Goal: Obtain resource: Download file/media

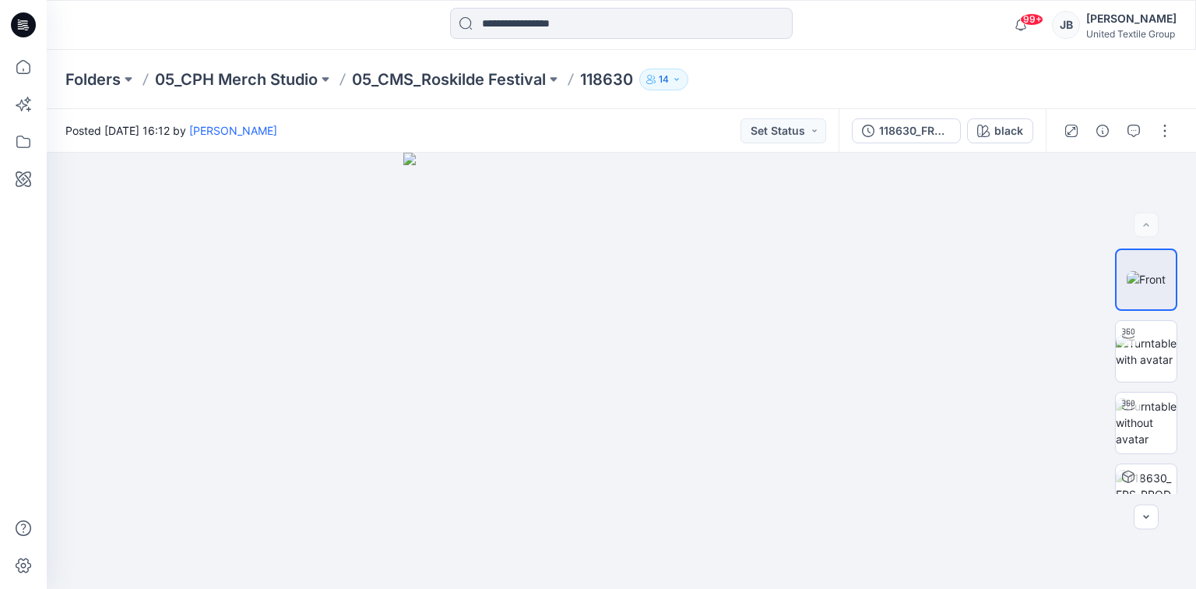
click at [20, 21] on icon at bounding box center [24, 20] width 8 height 1
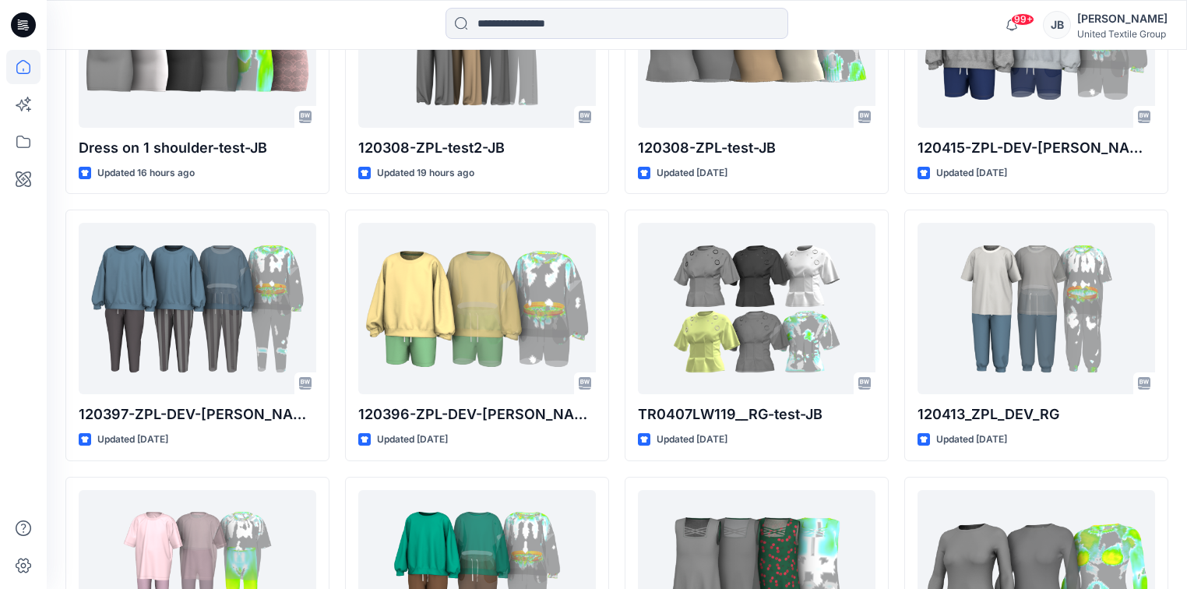
scroll to position [748, 0]
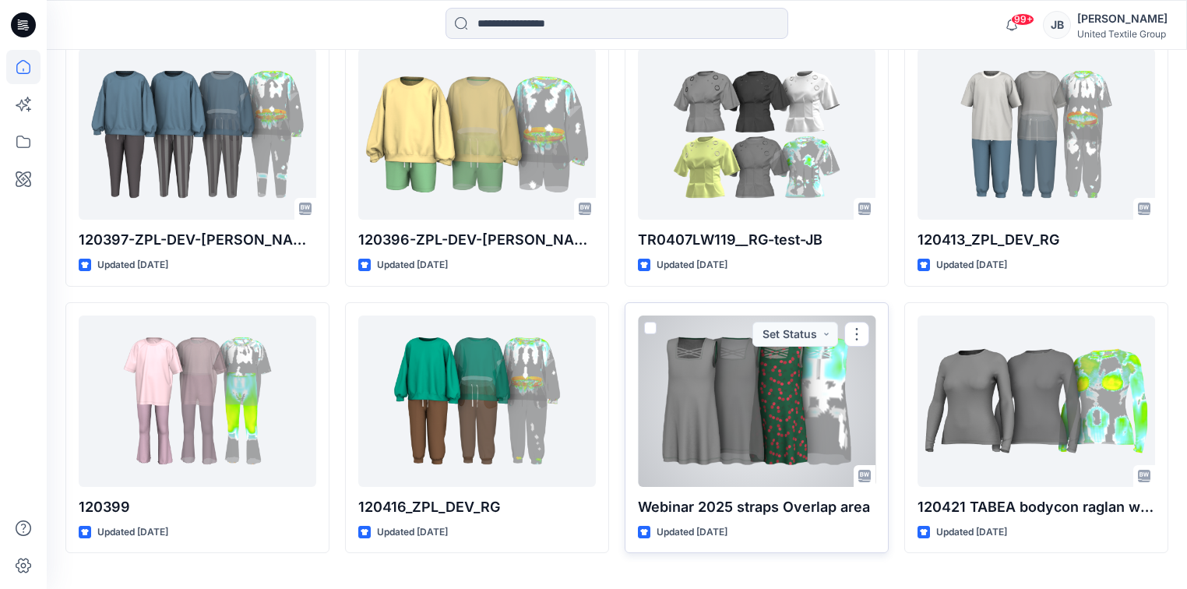
click at [726, 404] on div at bounding box center [757, 400] width 238 height 171
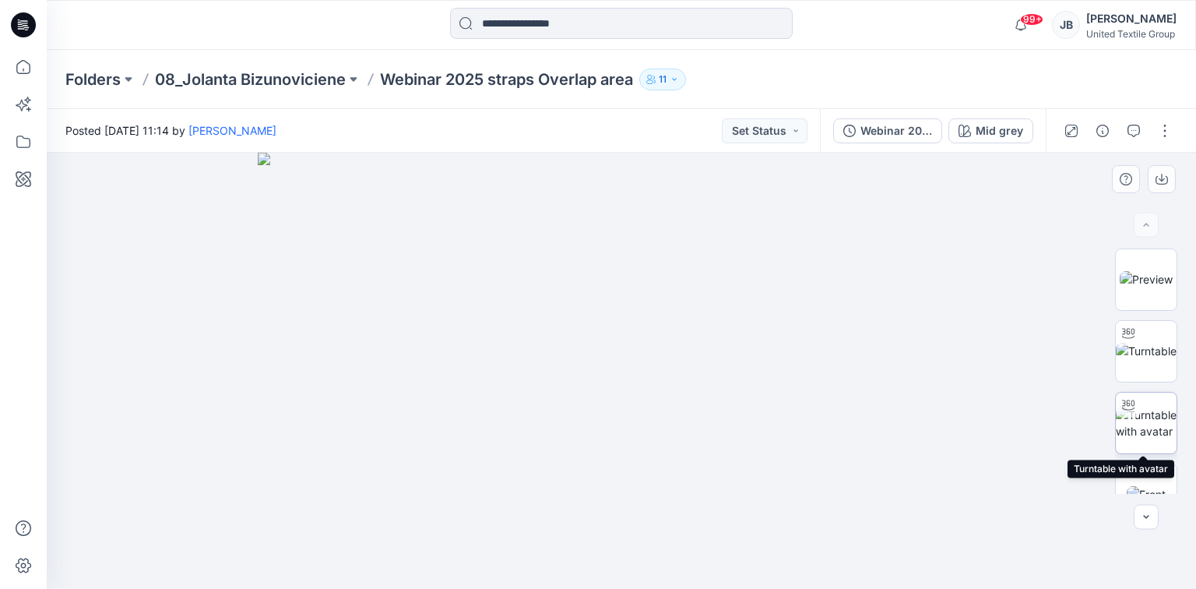
click at [1153, 413] on img at bounding box center [1146, 423] width 61 height 33
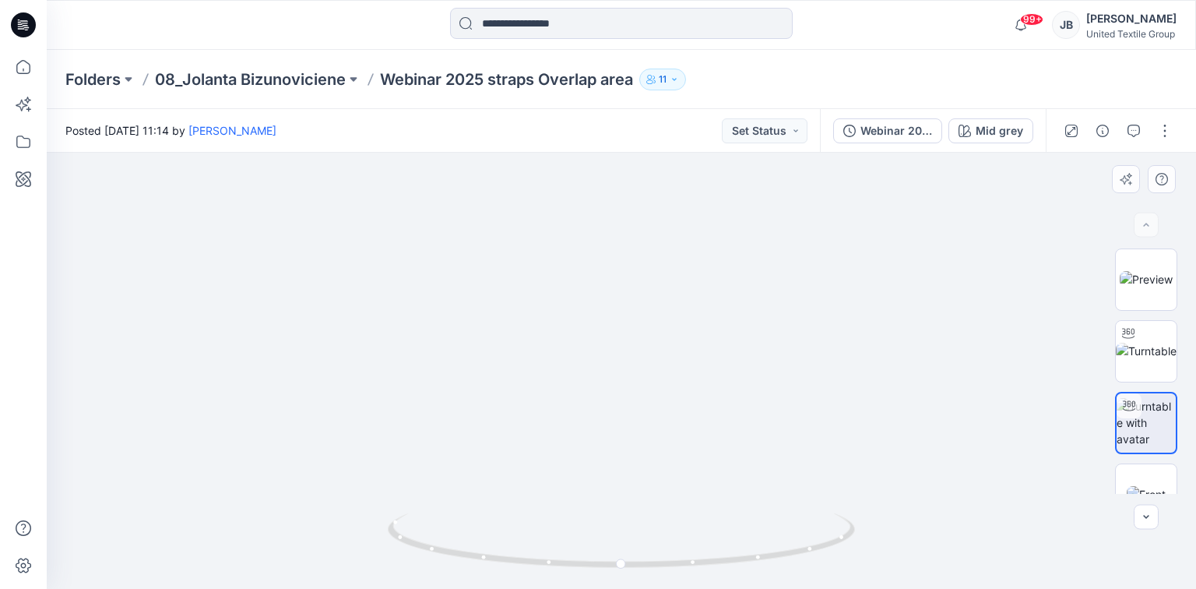
drag, startPoint x: 710, startPoint y: 296, endPoint x: 685, endPoint y: 389, distance: 96.7
click at [991, 128] on div "Mid grey" at bounding box center [1000, 130] width 48 height 17
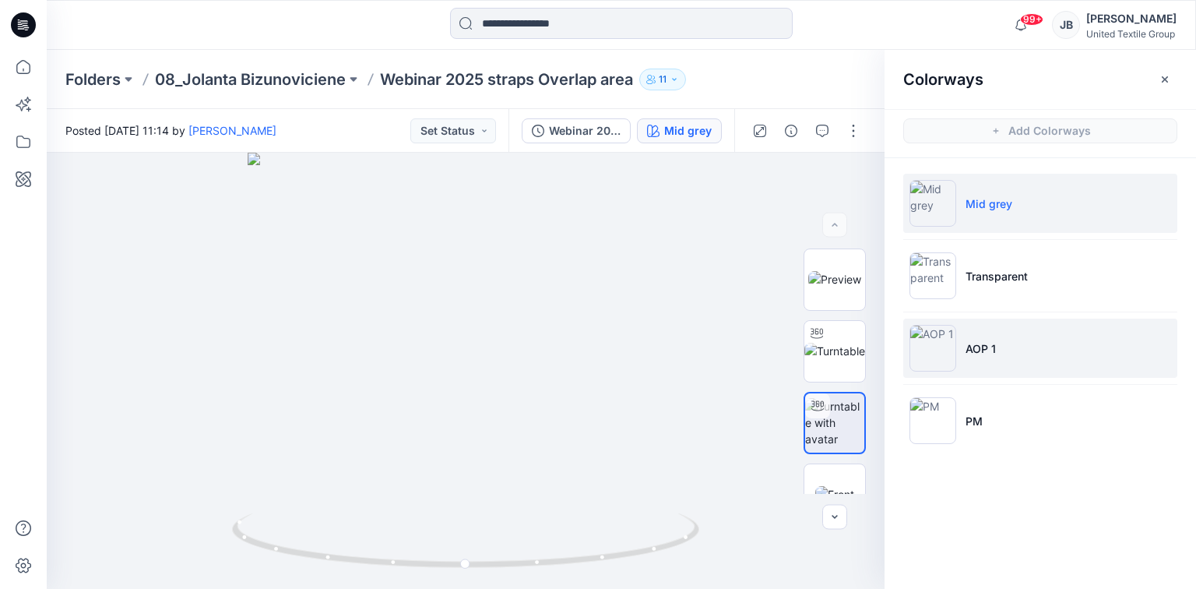
click at [934, 352] on img at bounding box center [933, 348] width 47 height 47
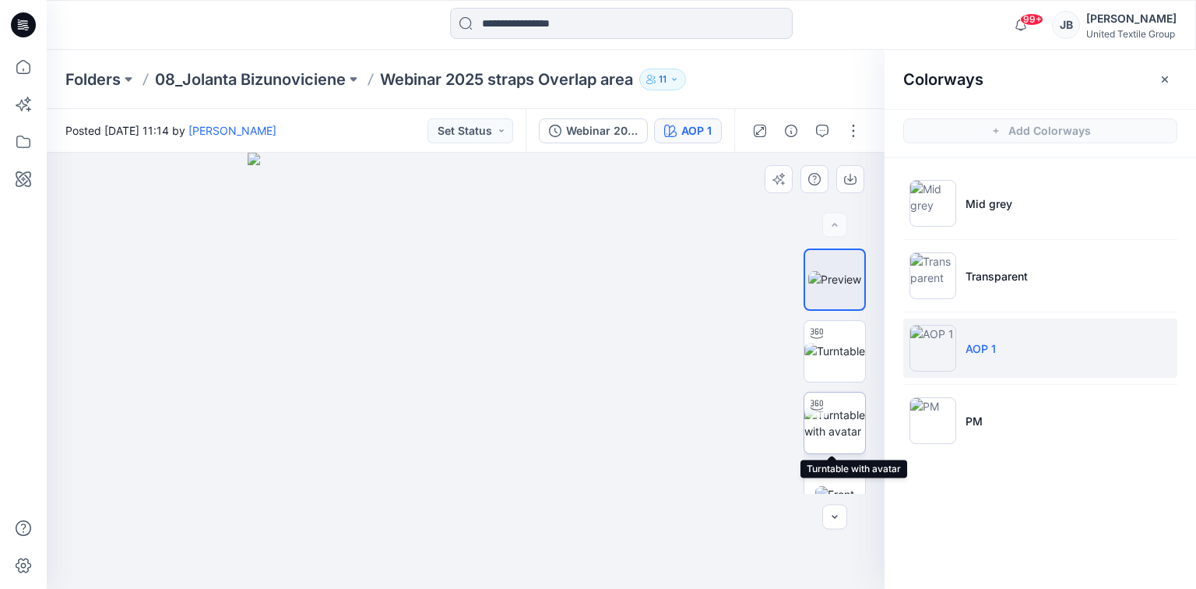
click at [839, 421] on img at bounding box center [835, 423] width 61 height 33
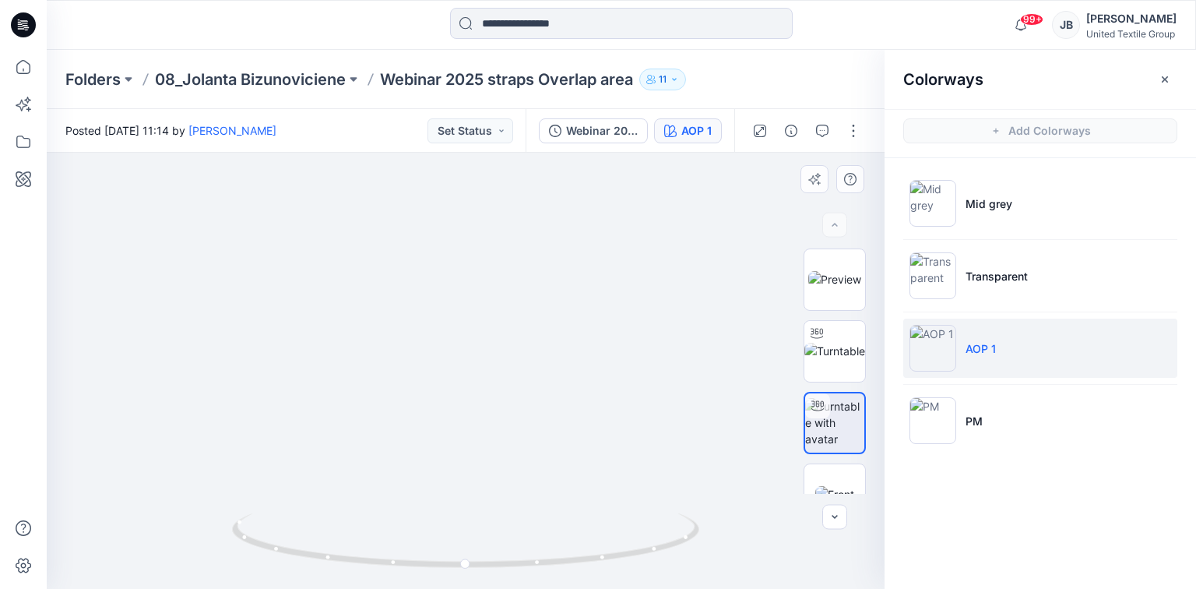
drag, startPoint x: 684, startPoint y: 231, endPoint x: 688, endPoint y: 358, distance: 127.0
drag, startPoint x: 465, startPoint y: 565, endPoint x: 248, endPoint y: 535, distance: 218.6
click at [248, 535] on icon at bounding box center [467, 542] width 471 height 58
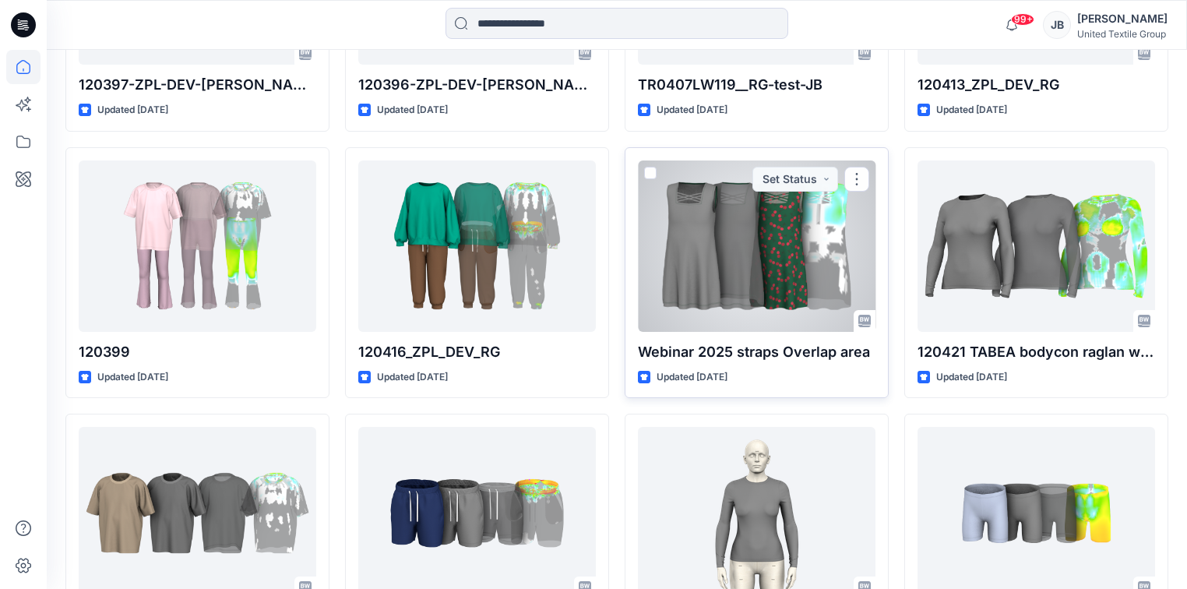
scroll to position [972, 0]
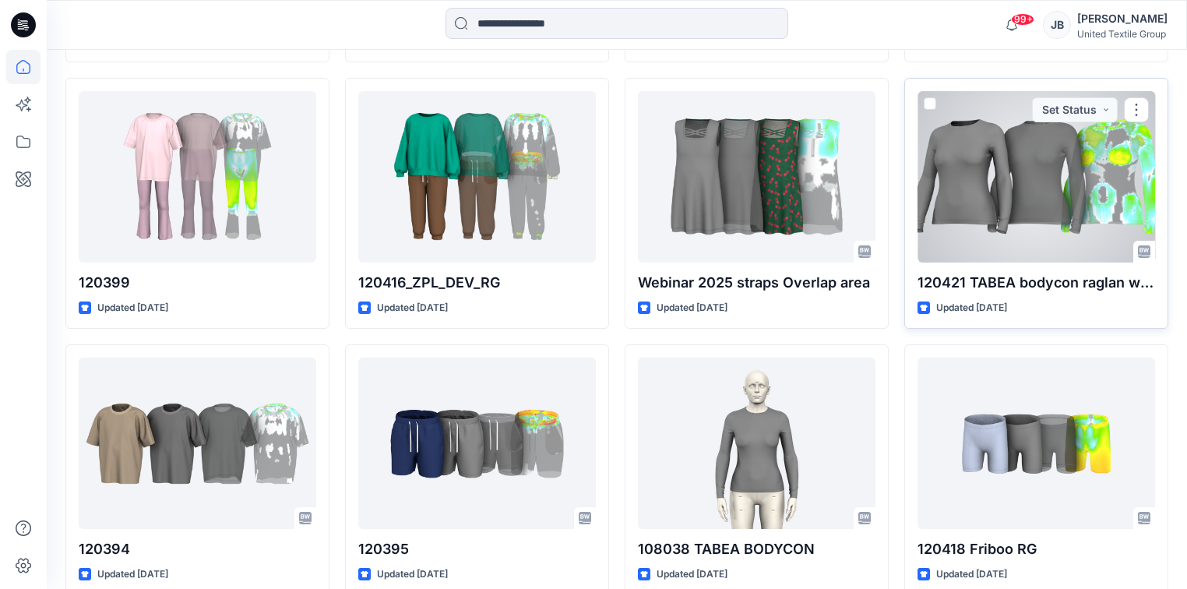
click at [1040, 224] on div at bounding box center [1036, 176] width 238 height 171
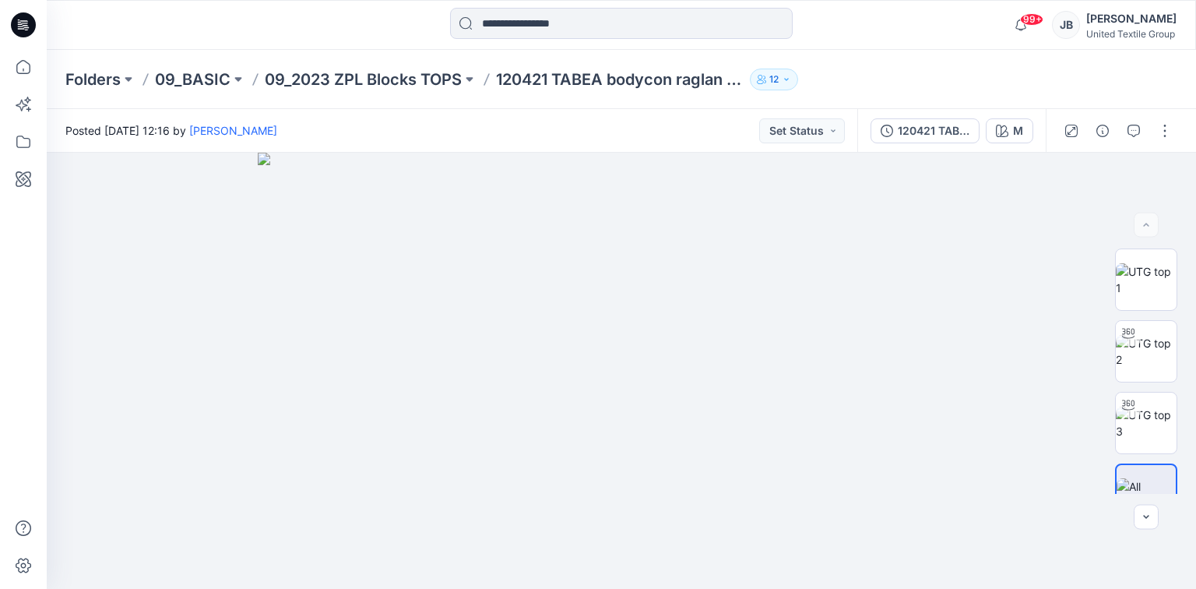
click at [22, 22] on icon at bounding box center [23, 24] width 25 height 25
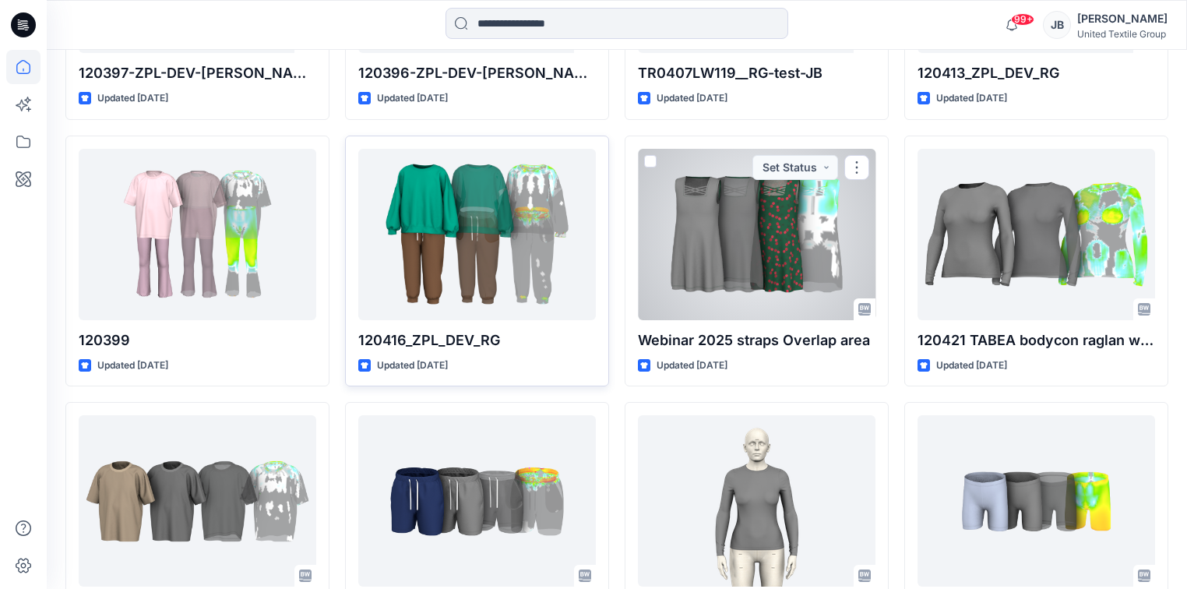
scroll to position [872, 0]
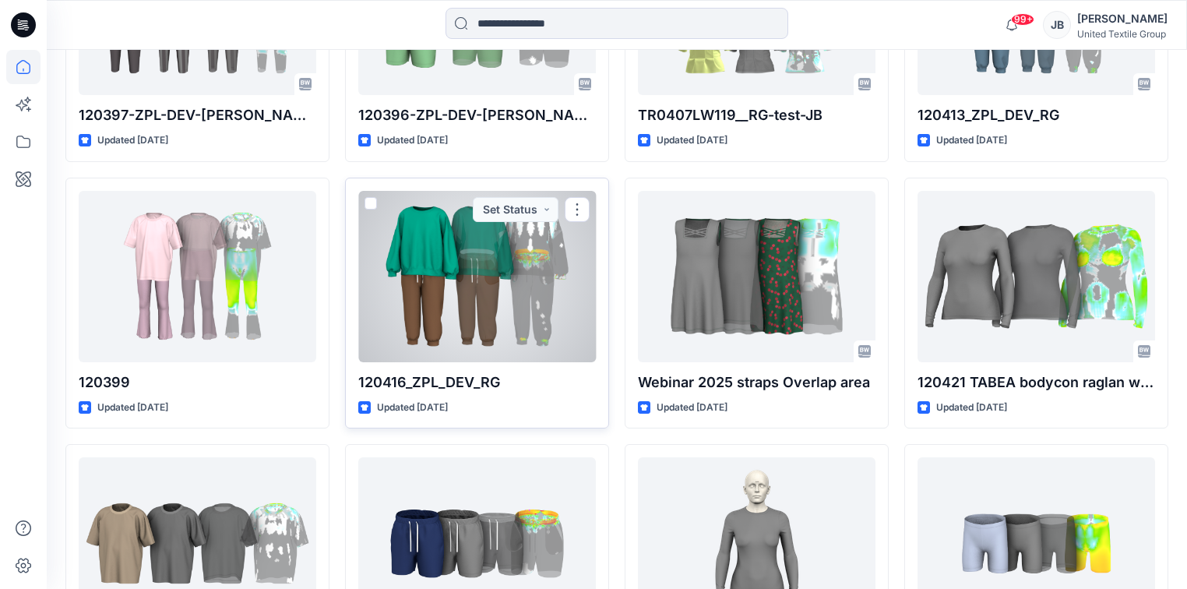
click at [485, 263] on div at bounding box center [477, 276] width 238 height 171
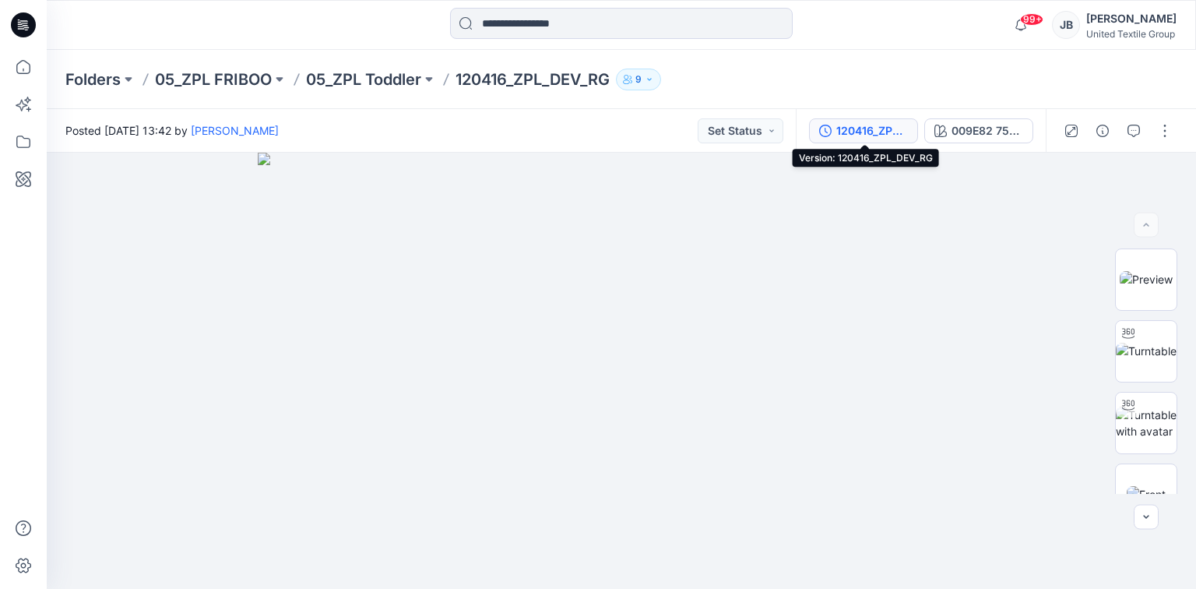
click at [843, 128] on div "120416_ZPL_DEV_RG" at bounding box center [872, 130] width 72 height 17
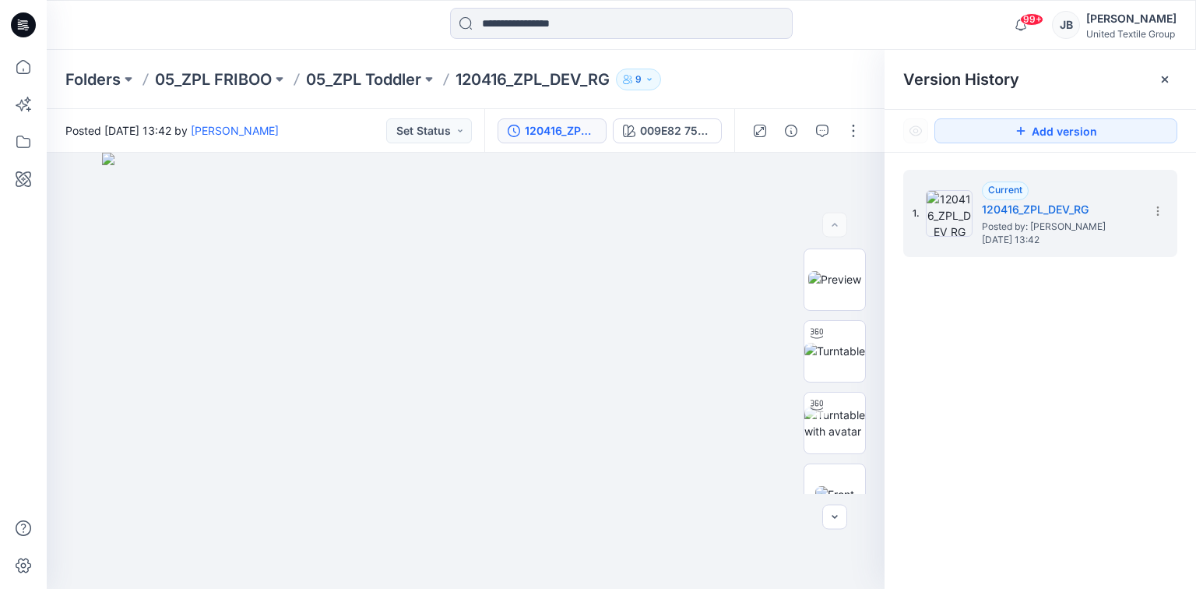
click at [21, 21] on icon at bounding box center [24, 20] width 8 height 1
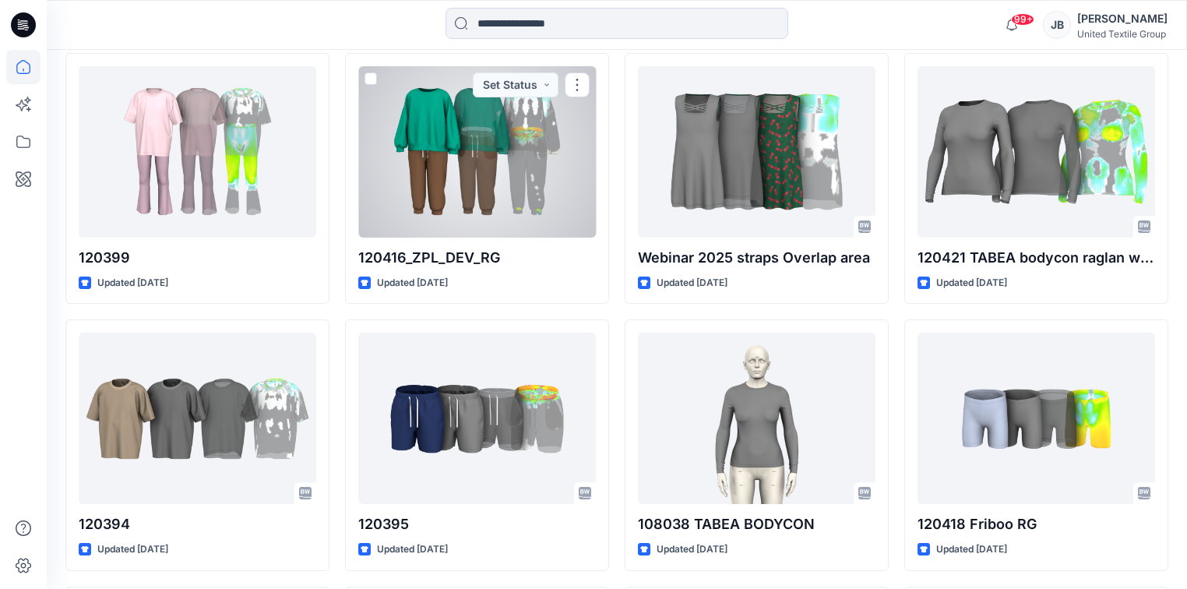
scroll to position [1059, 0]
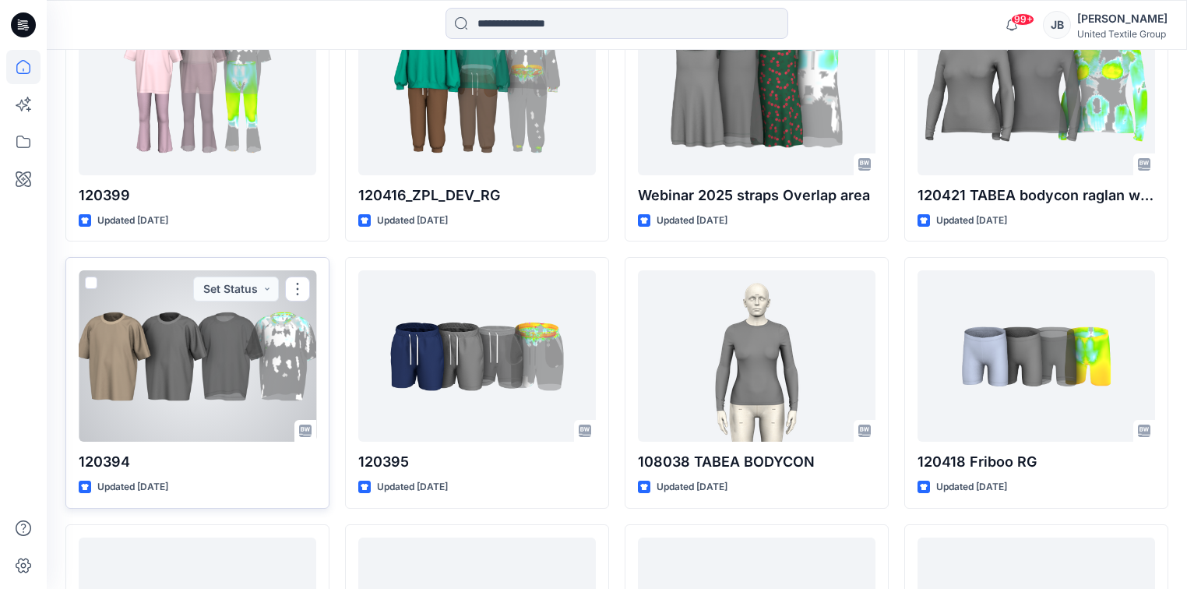
click at [190, 410] on div at bounding box center [198, 355] width 238 height 171
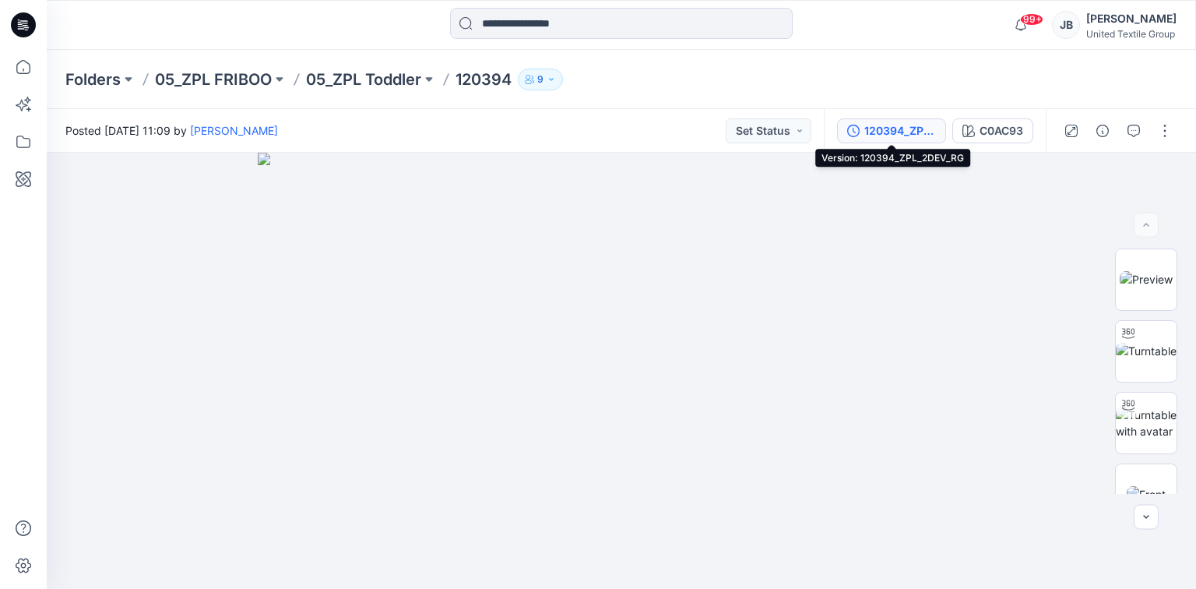
click at [870, 126] on div "120394_ZPL_2DEV_RG" at bounding box center [900, 130] width 72 height 17
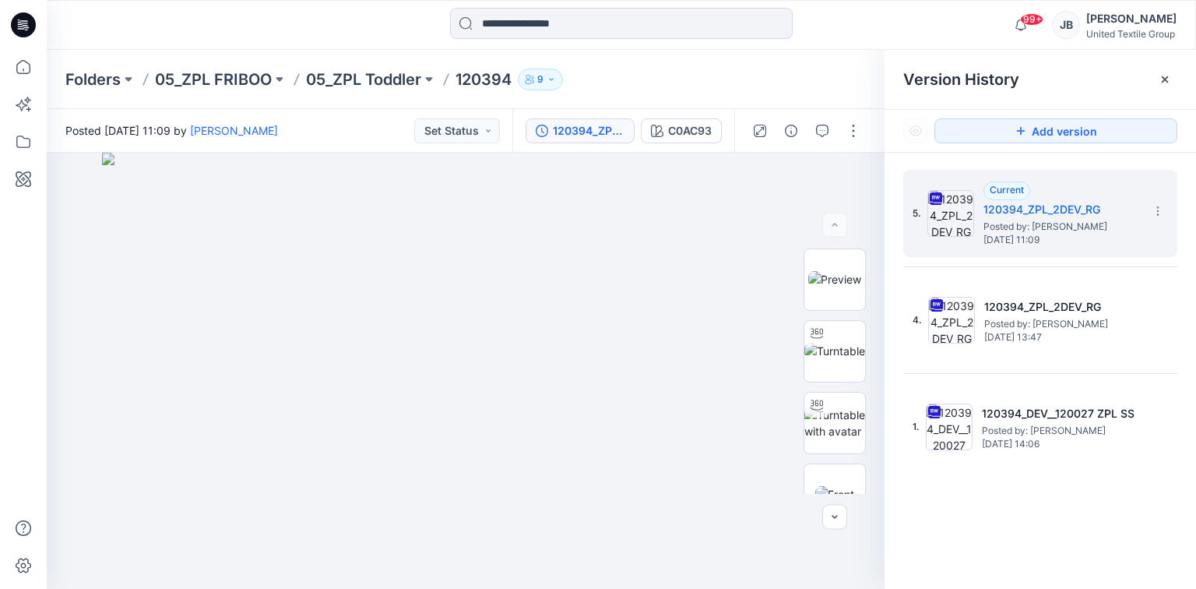
click at [22, 22] on icon at bounding box center [23, 24] width 25 height 25
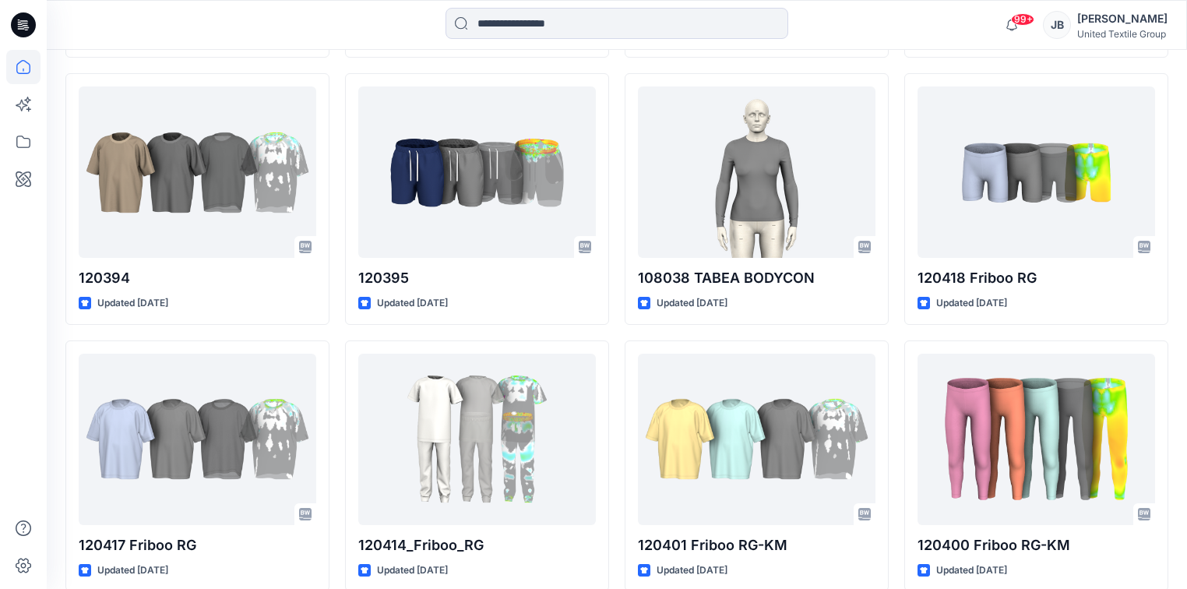
scroll to position [1246, 0]
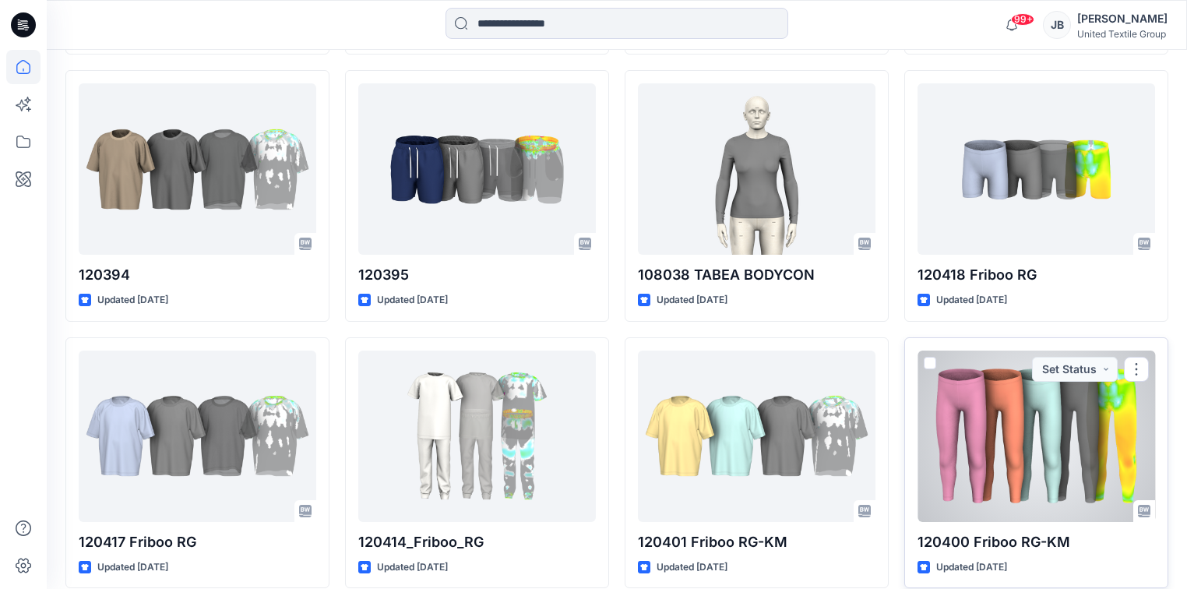
click at [1008, 439] on div at bounding box center [1036, 435] width 238 height 171
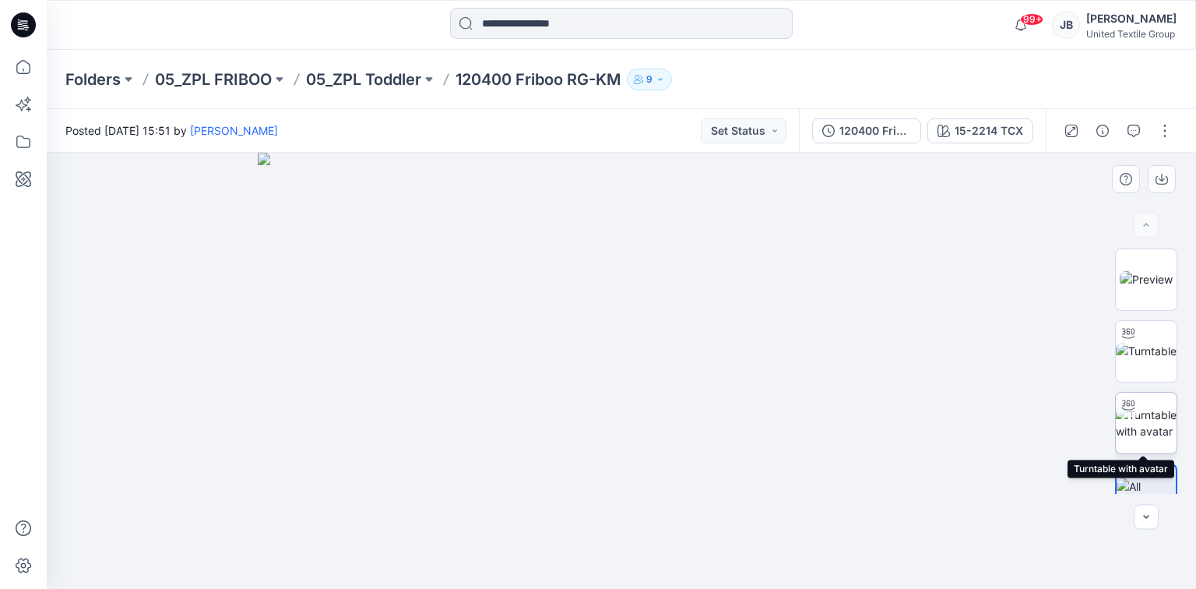
click at [1137, 431] on img at bounding box center [1146, 423] width 61 height 33
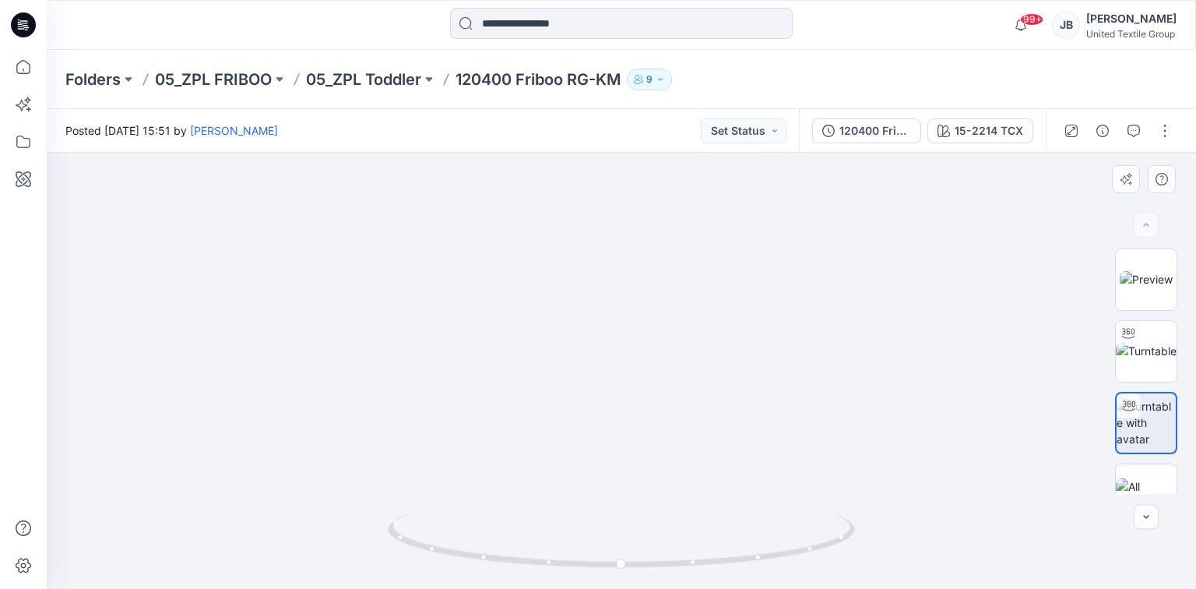
drag, startPoint x: 657, startPoint y: 333, endPoint x: 605, endPoint y: 177, distance: 164.8
drag, startPoint x: 621, startPoint y: 564, endPoint x: 392, endPoint y: 523, distance: 232.5
click at [392, 523] on icon at bounding box center [623, 542] width 471 height 58
drag, startPoint x: 629, startPoint y: 231, endPoint x: 613, endPoint y: 546, distance: 315.0
click at [22, 16] on icon at bounding box center [23, 24] width 25 height 25
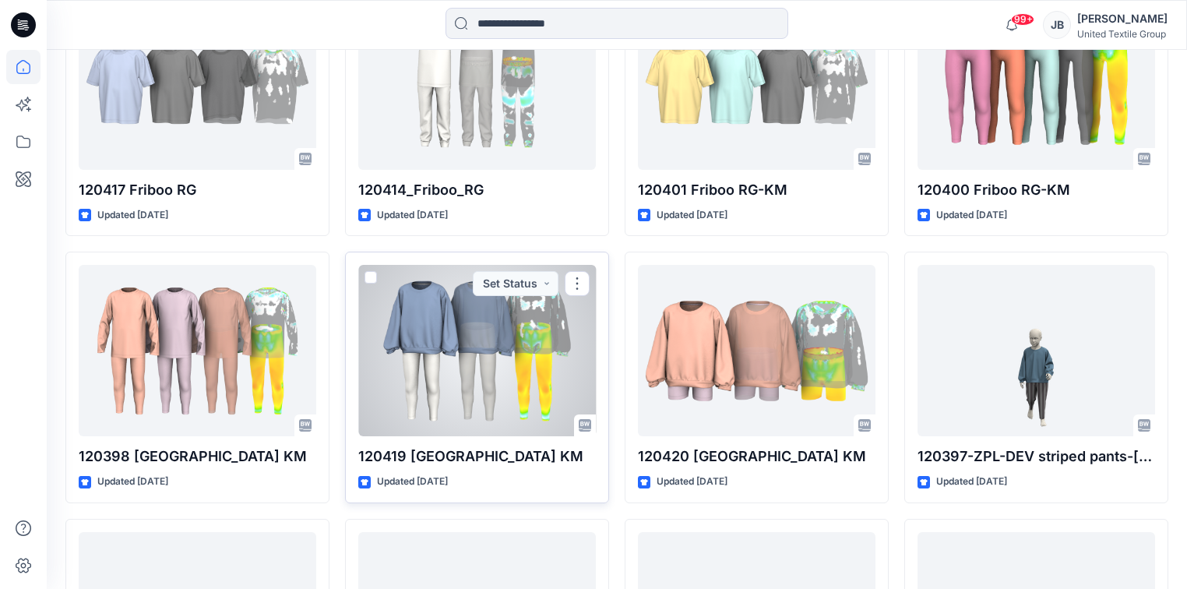
scroll to position [1620, 0]
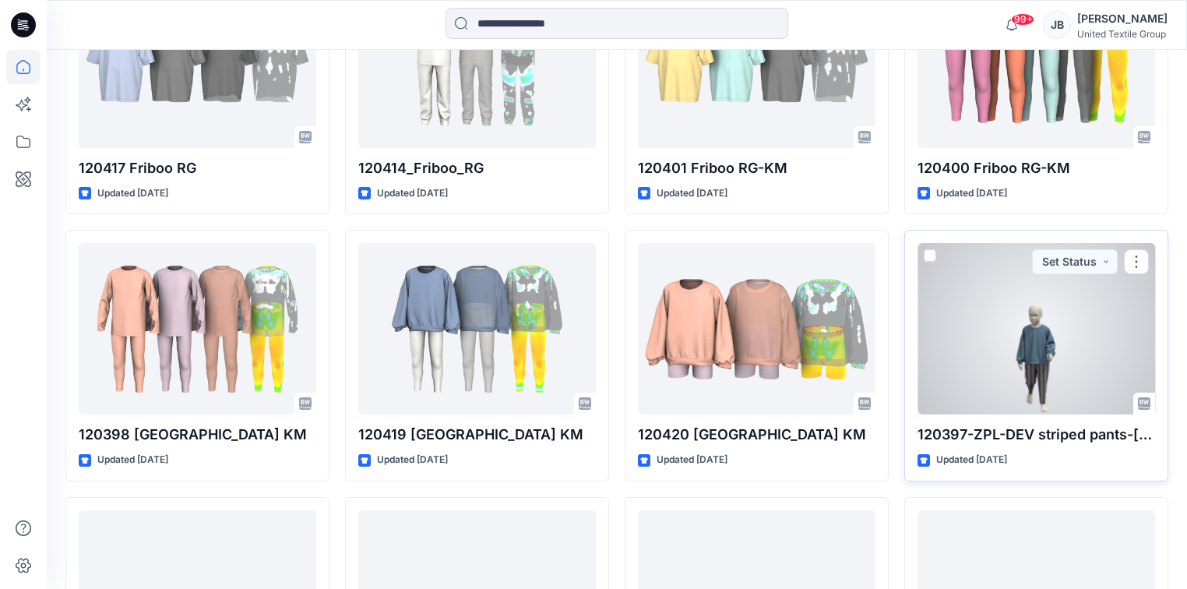
click at [1086, 358] on div at bounding box center [1036, 328] width 238 height 171
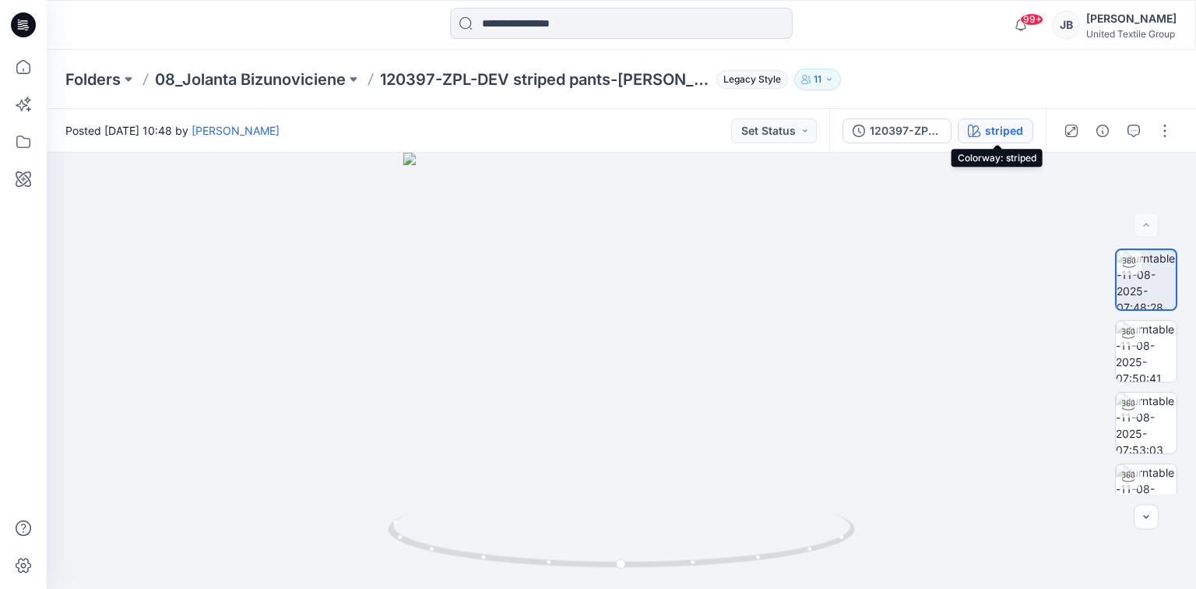
click at [994, 130] on div "striped" at bounding box center [1004, 130] width 38 height 17
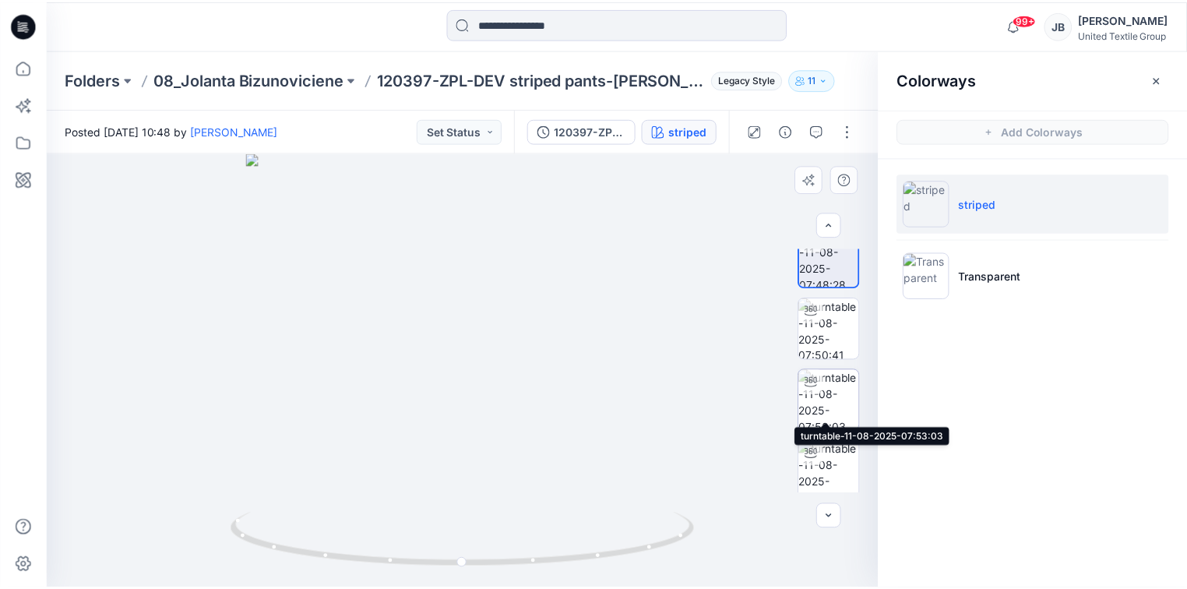
scroll to position [31, 0]
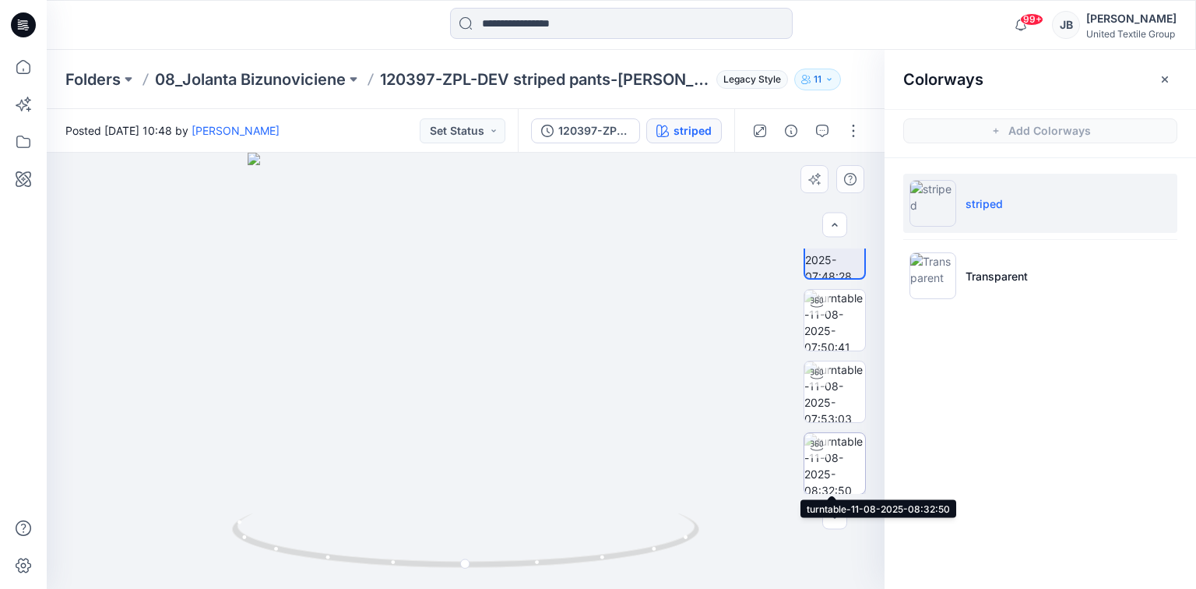
click at [828, 477] on img at bounding box center [835, 463] width 61 height 61
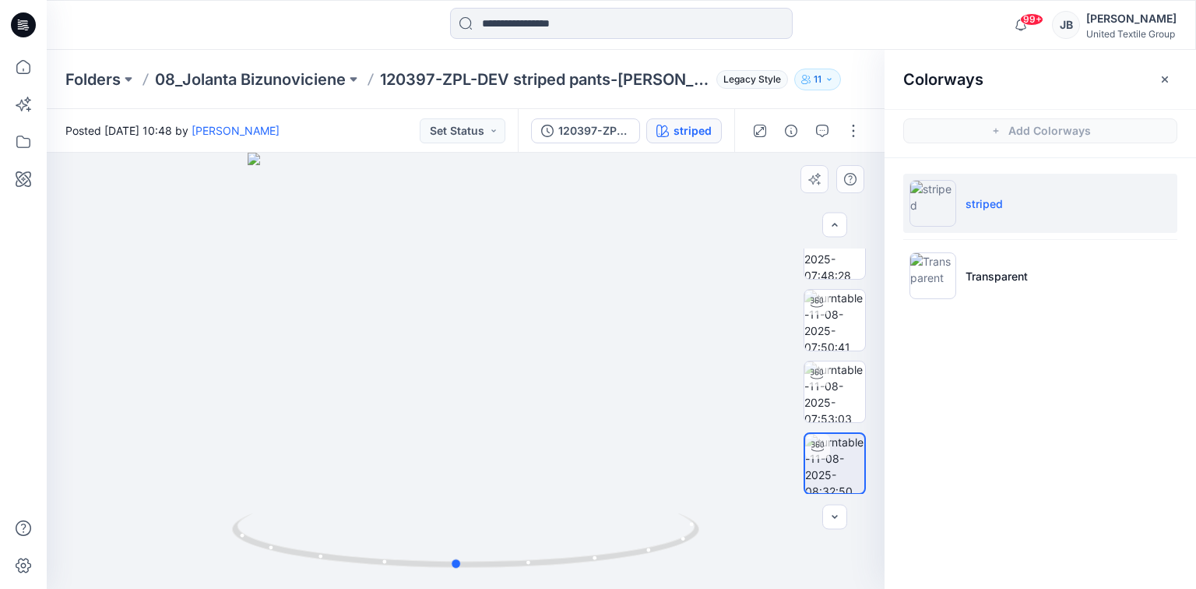
drag, startPoint x: 268, startPoint y: 386, endPoint x: 256, endPoint y: 430, distance: 45.9
click at [258, 430] on div at bounding box center [466, 371] width 838 height 436
click at [25, 19] on icon at bounding box center [23, 24] width 25 height 25
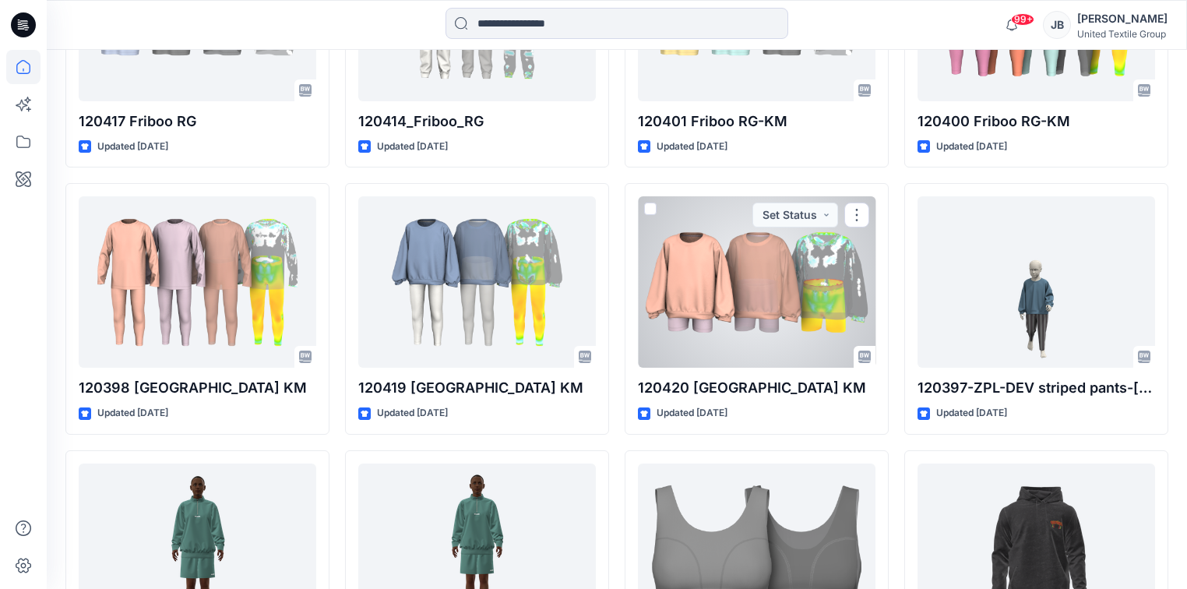
scroll to position [1682, 0]
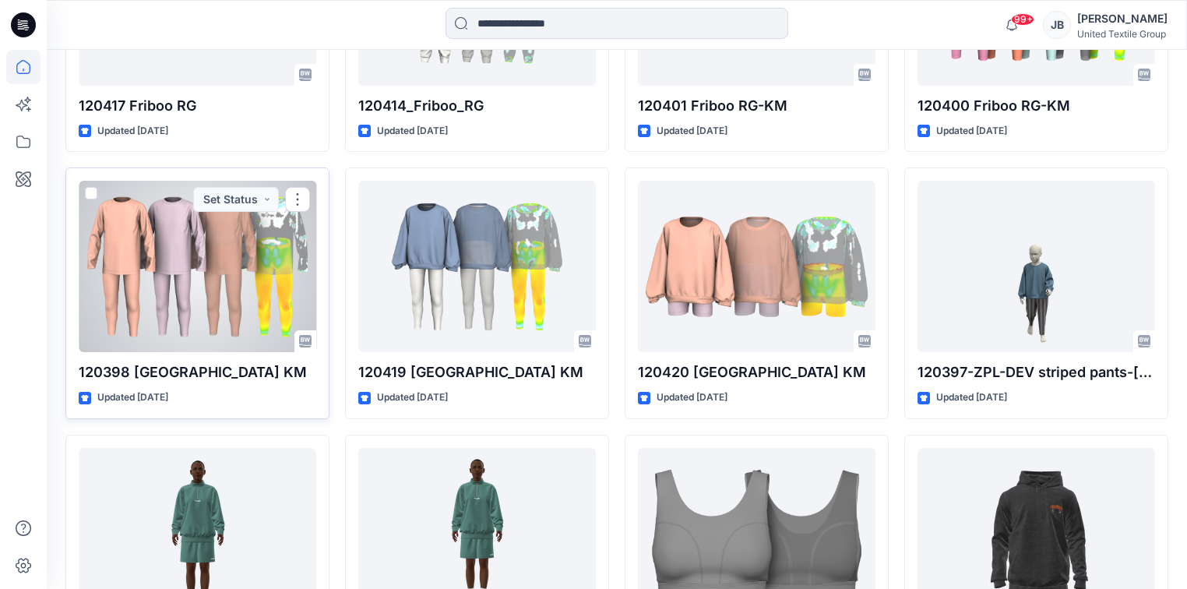
click at [234, 274] on div at bounding box center [198, 266] width 238 height 171
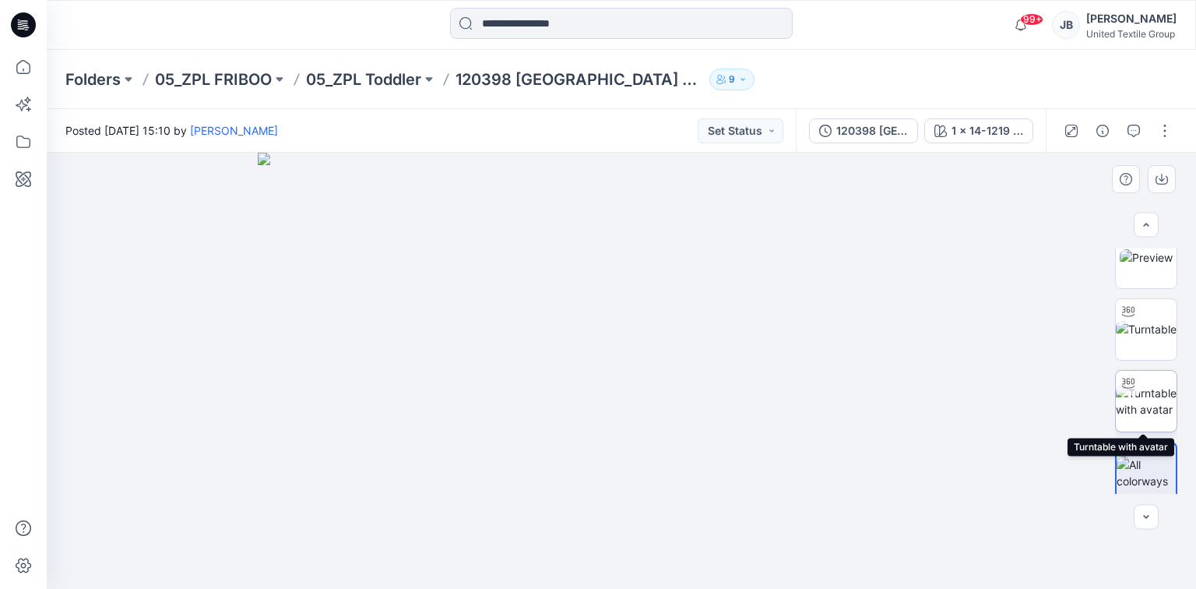
scroll to position [31, 0]
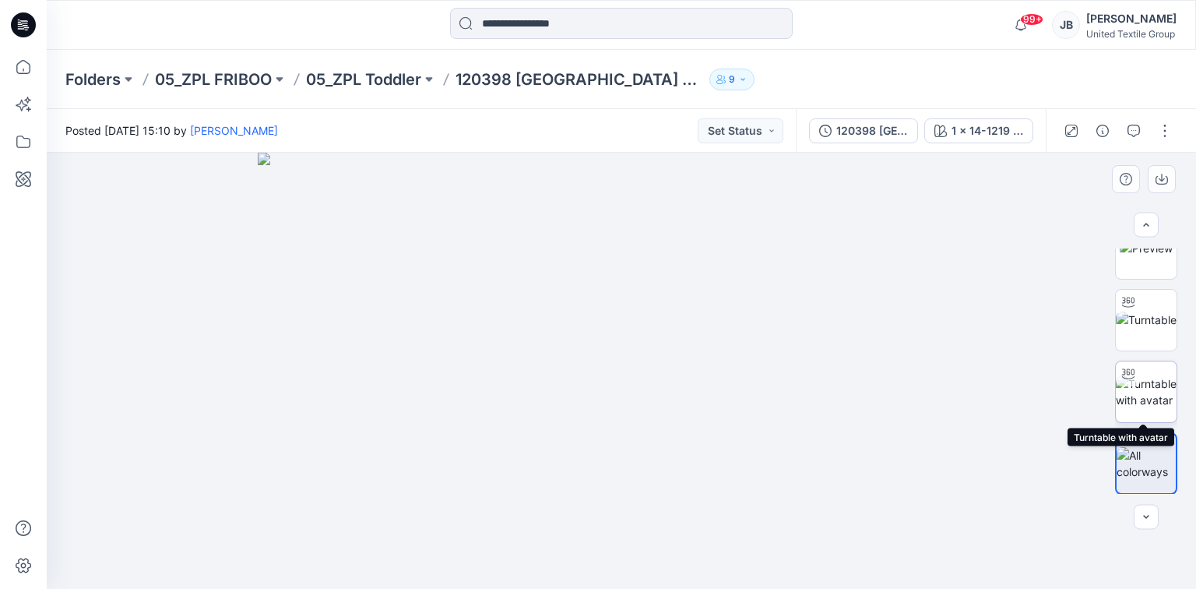
click at [1148, 389] on img at bounding box center [1146, 391] width 61 height 33
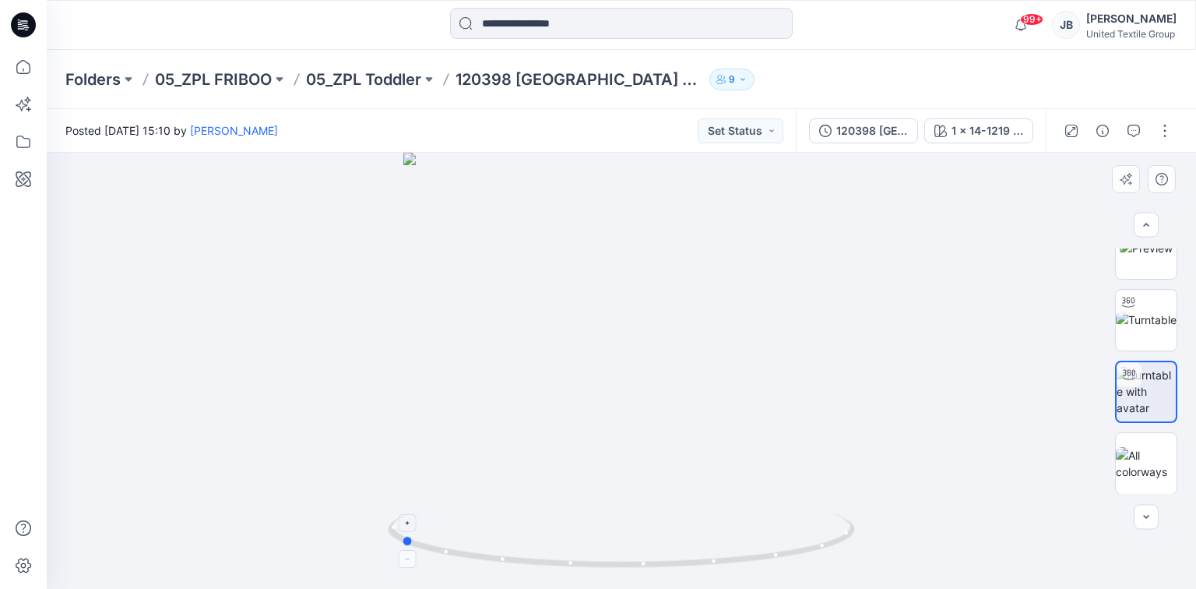
drag, startPoint x: 623, startPoint y: 565, endPoint x: 402, endPoint y: 555, distance: 221.5
click at [402, 555] on icon at bounding box center [623, 542] width 471 height 58
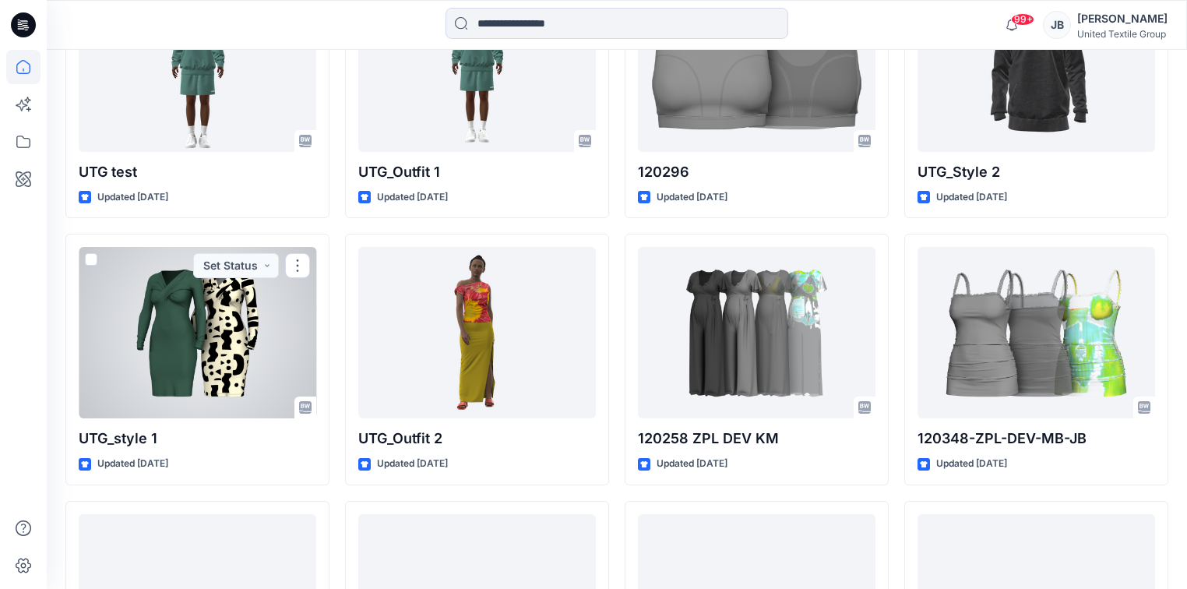
scroll to position [2181, 0]
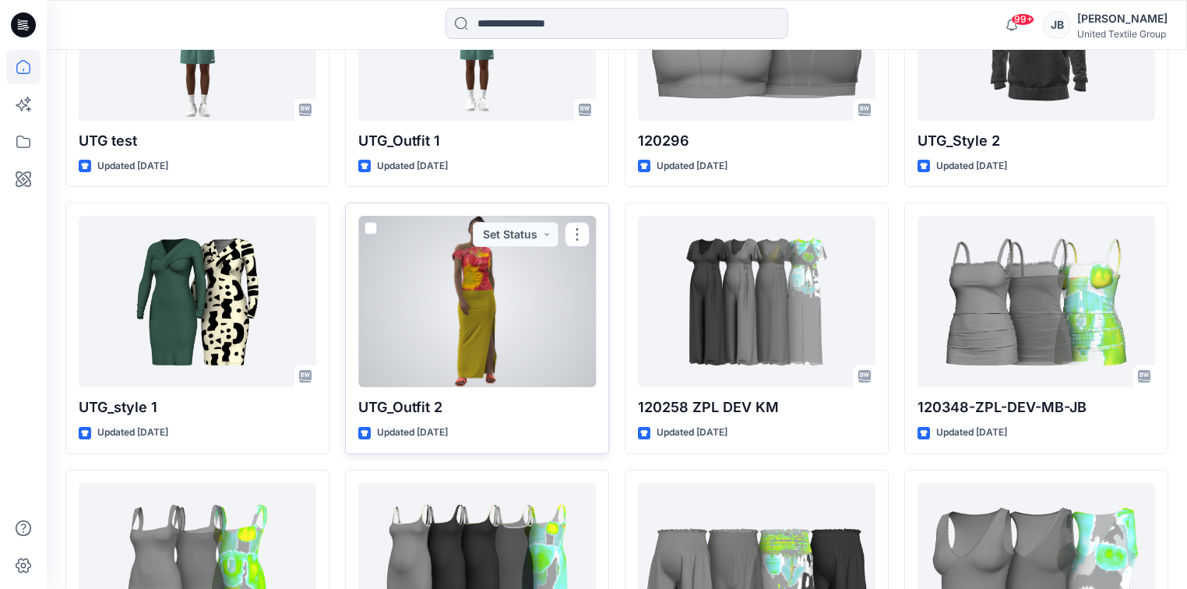
click at [491, 366] on div at bounding box center [477, 301] width 238 height 171
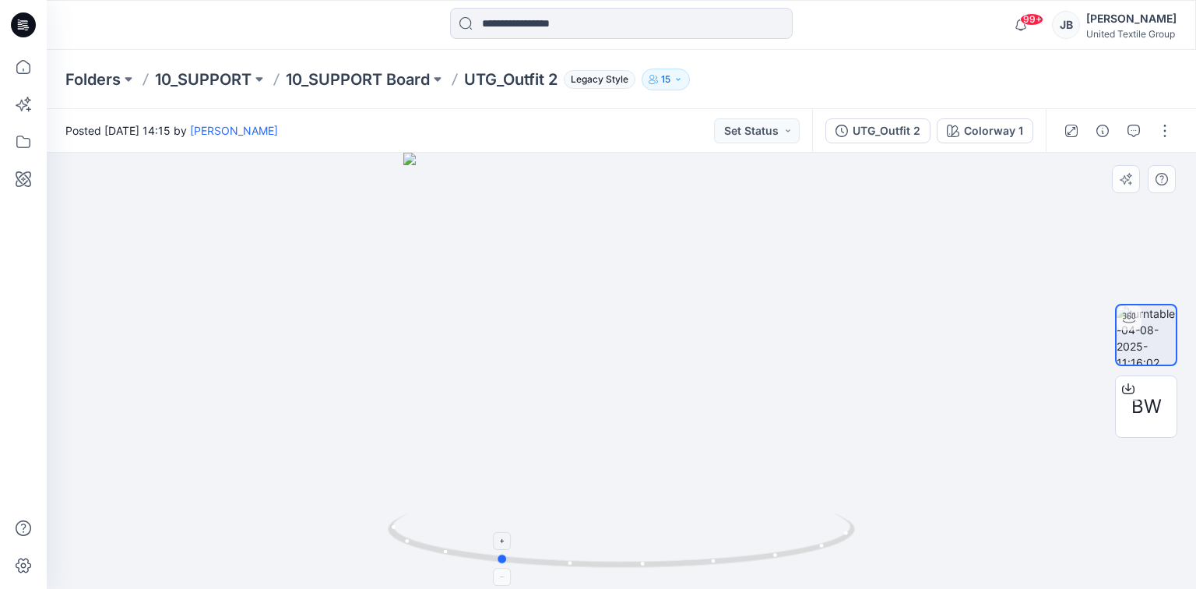
drag, startPoint x: 620, startPoint y: 567, endPoint x: 497, endPoint y: 564, distance: 123.1
click at [497, 564] on icon at bounding box center [623, 542] width 471 height 58
drag, startPoint x: 555, startPoint y: 288, endPoint x: 523, endPoint y: 372, distance: 89.7
drag, startPoint x: 504, startPoint y: 561, endPoint x: 639, endPoint y: 565, distance: 135.6
click at [639, 565] on icon at bounding box center [623, 542] width 471 height 58
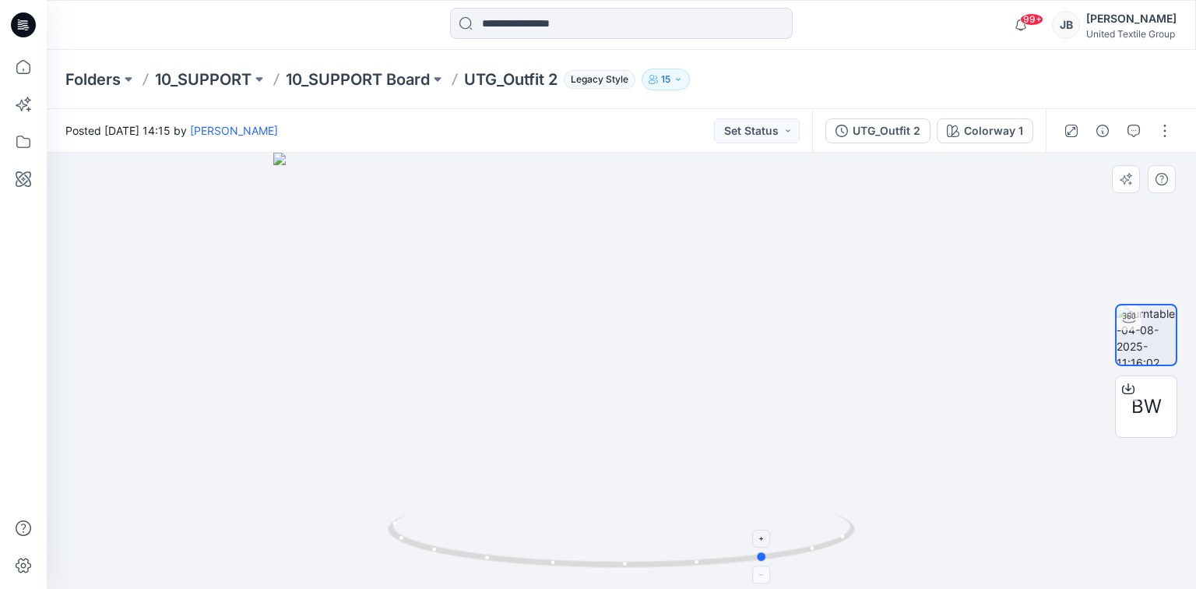
drag, startPoint x: 634, startPoint y: 565, endPoint x: 766, endPoint y: 569, distance: 132.5
click at [766, 569] on icon at bounding box center [623, 542] width 471 height 58
click at [872, 130] on div "UTG_Outfit 2" at bounding box center [887, 130] width 68 height 17
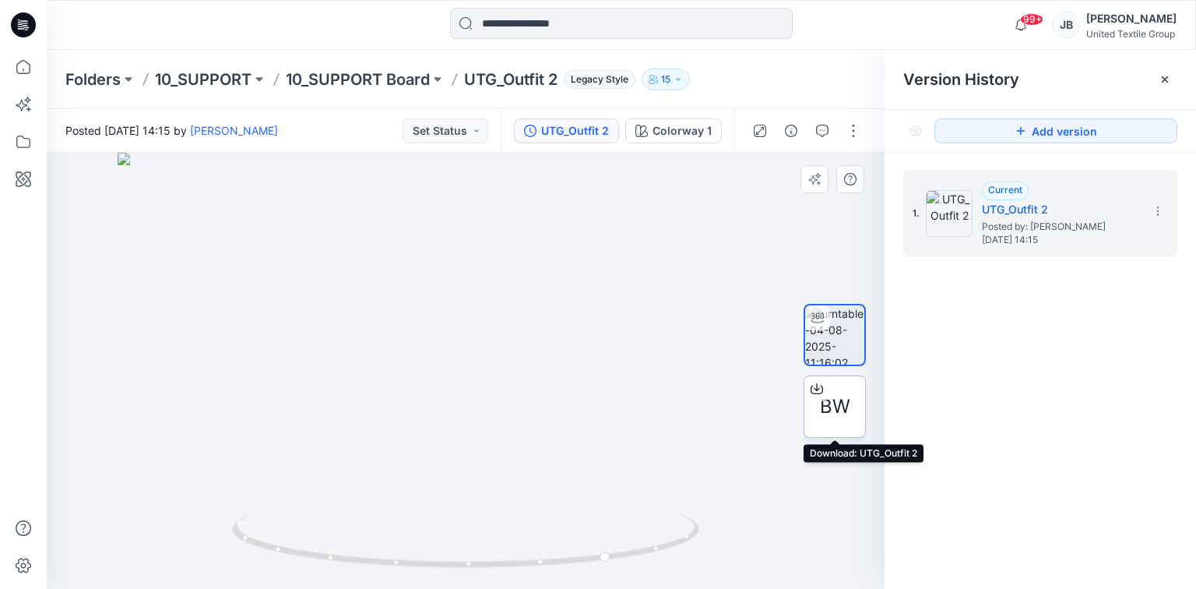
click at [813, 386] on icon at bounding box center [817, 388] width 12 height 12
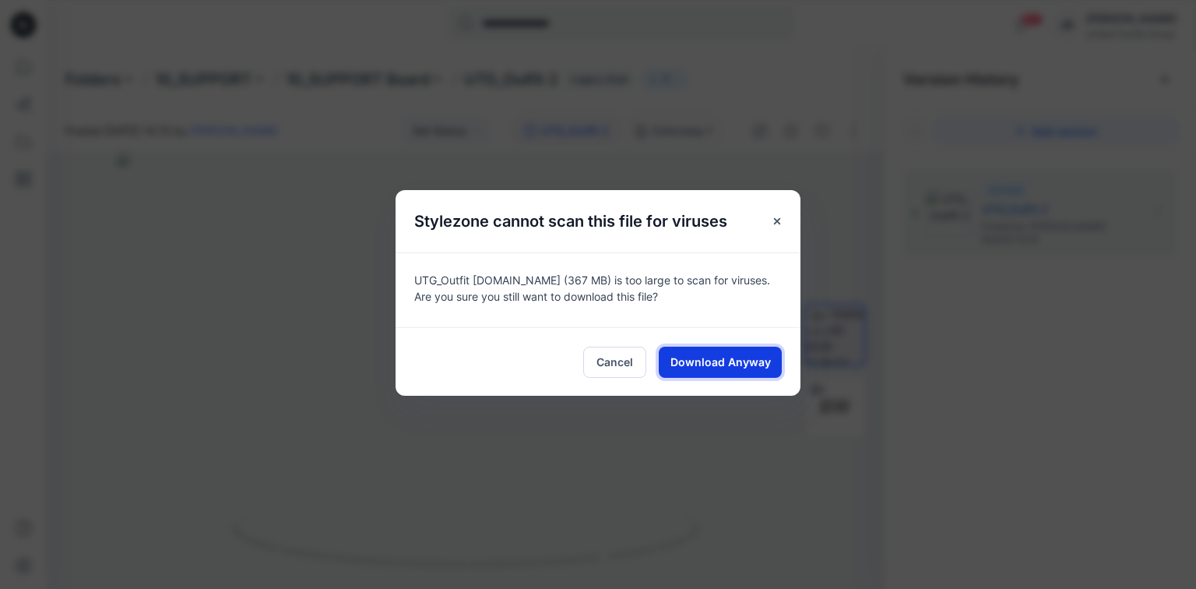
click at [692, 366] on span "Download Anyway" at bounding box center [721, 362] width 100 height 16
